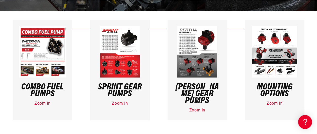
click at [194, 85] on h3 "Bertha Gear Pumps" at bounding box center [197, 94] width 47 height 21
click at [199, 108] on link "Zoom In" at bounding box center [197, 110] width 16 height 4
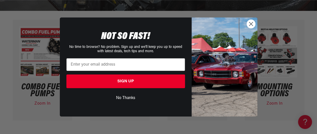
click at [52, 84] on div "Close dialog NOT SO FAST! No time to browse? No problem. Sign up and we'll keep…" at bounding box center [158, 67] width 317 height 134
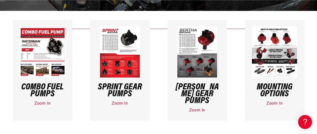
click at [42, 104] on link "Zoom In" at bounding box center [42, 104] width 16 height 4
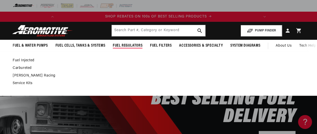
click at [125, 45] on span "Fuel Regulators" at bounding box center [128, 45] width 30 height 5
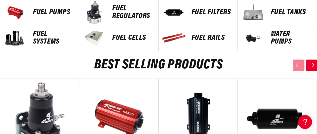
scroll to position [0, 200]
click at [120, 12] on p "FUEL REGULATORS" at bounding box center [132, 12] width 41 height 15
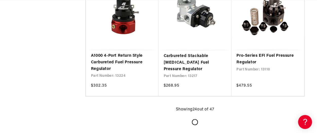
scroll to position [0, 1]
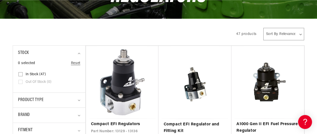
scroll to position [0, 200]
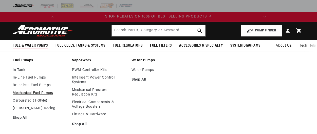
click at [29, 93] on link "Mechanical Fuel Pumps" at bounding box center [40, 93] width 54 height 5
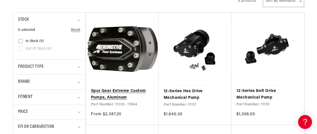
scroll to position [0, 200]
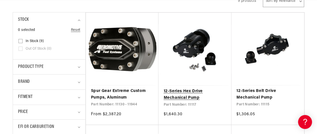
click at [179, 90] on link "12-Series Hex Drive Mechanical Pump" at bounding box center [194, 94] width 63 height 13
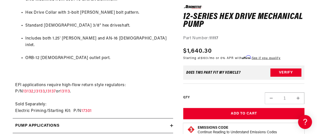
scroll to position [506, 0]
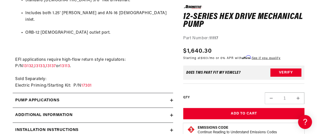
click at [172, 99] on icon at bounding box center [171, 100] width 3 height 3
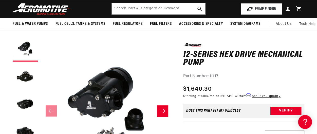
scroll to position [0, 0]
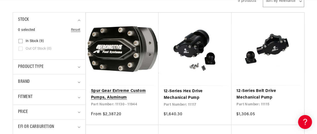
click at [106, 91] on link "Spur Gear Extreme Custom Pumps, Aluminum" at bounding box center [122, 94] width 63 height 13
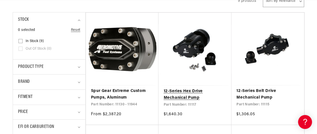
scroll to position [0, 200]
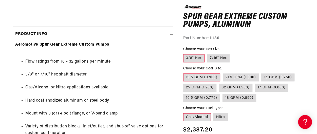
scroll to position [203, 0]
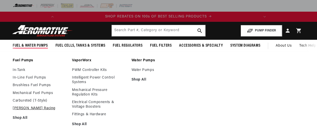
click at [25, 109] on link "[PERSON_NAME] Racing" at bounding box center [40, 108] width 54 height 5
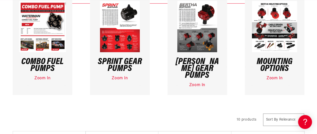
click at [273, 79] on link "Zoom In" at bounding box center [274, 78] width 16 height 4
